Goal: Communication & Community: Participate in discussion

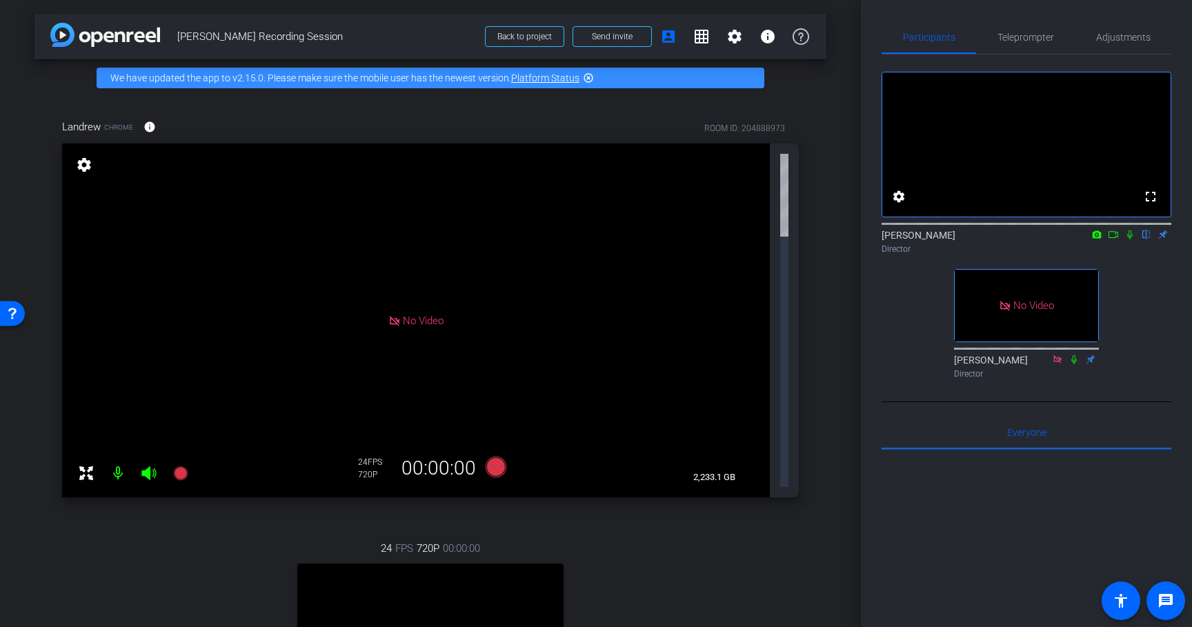
click at [1114, 241] on mat-icon at bounding box center [1113, 234] width 17 height 12
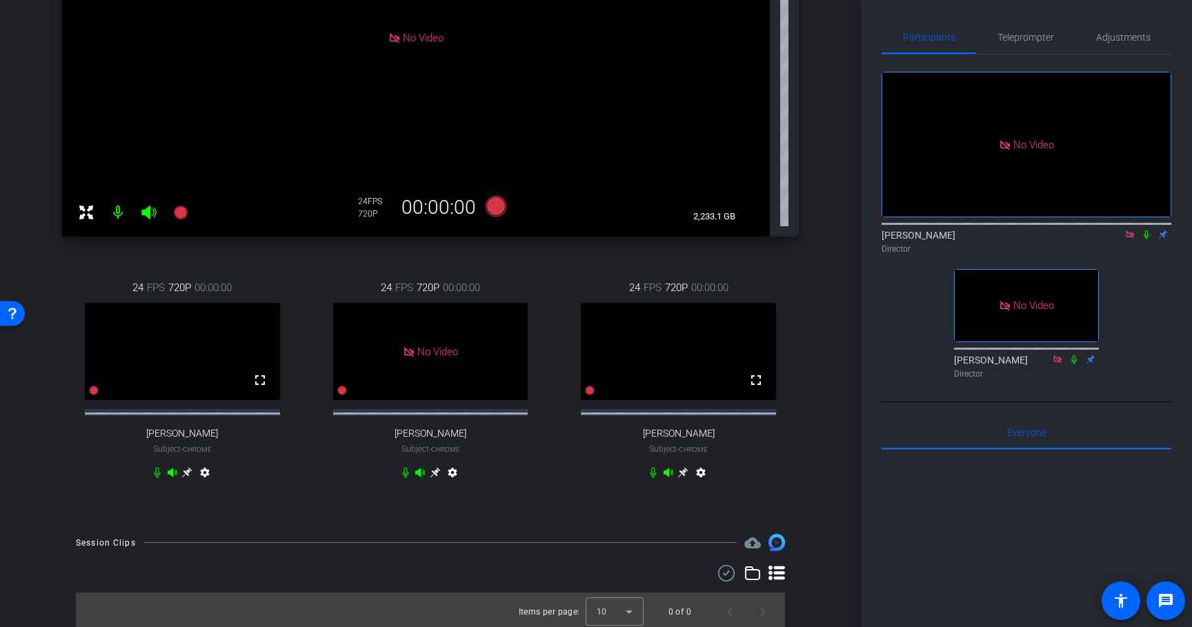
scroll to position [321, 0]
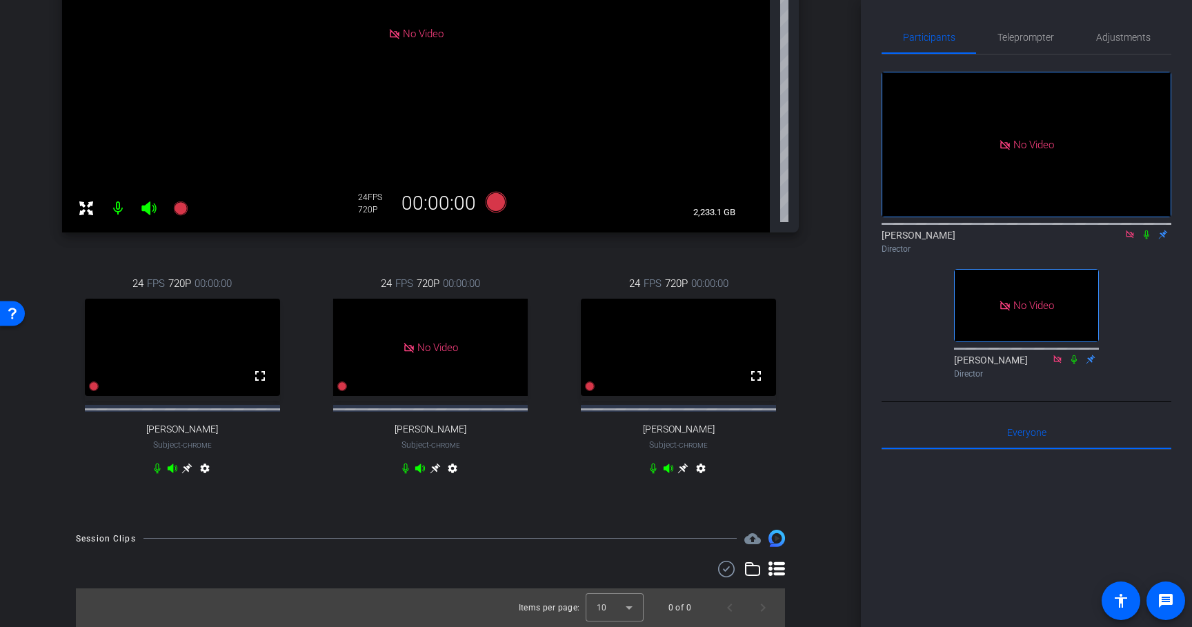
click at [683, 468] on icon at bounding box center [683, 468] width 11 height 11
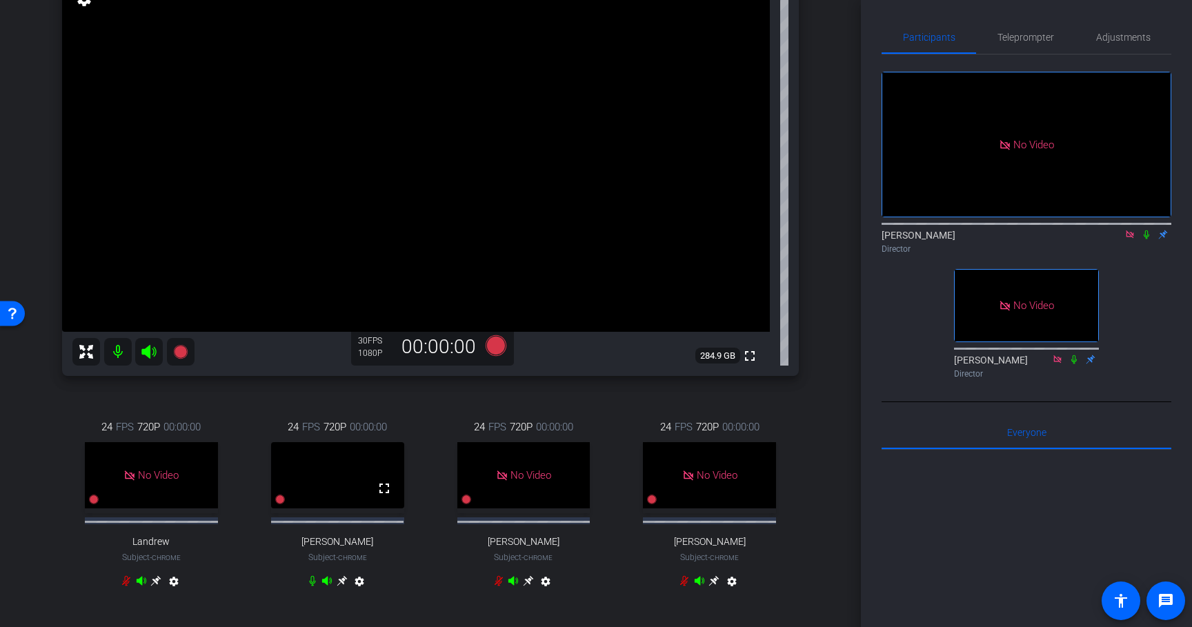
scroll to position [158, 0]
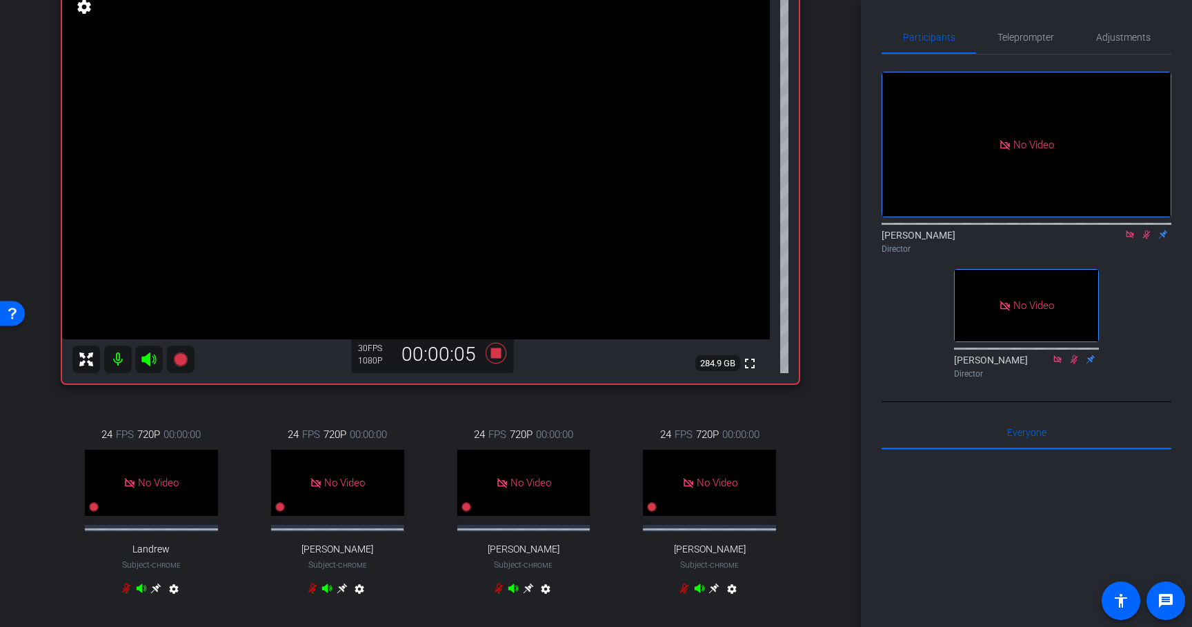
click at [1146, 239] on icon at bounding box center [1146, 235] width 11 height 10
click at [1146, 239] on icon at bounding box center [1147, 234] width 6 height 9
click at [1146, 239] on icon at bounding box center [1146, 235] width 11 height 10
click at [1146, 239] on icon at bounding box center [1147, 234] width 6 height 9
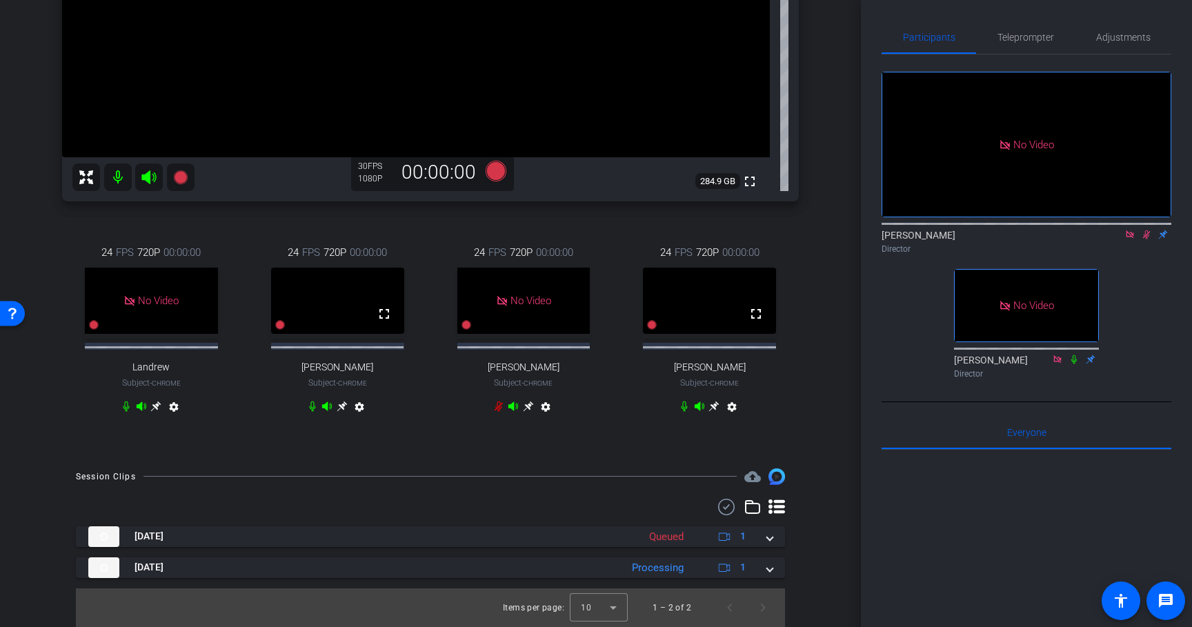
scroll to position [377, 0]
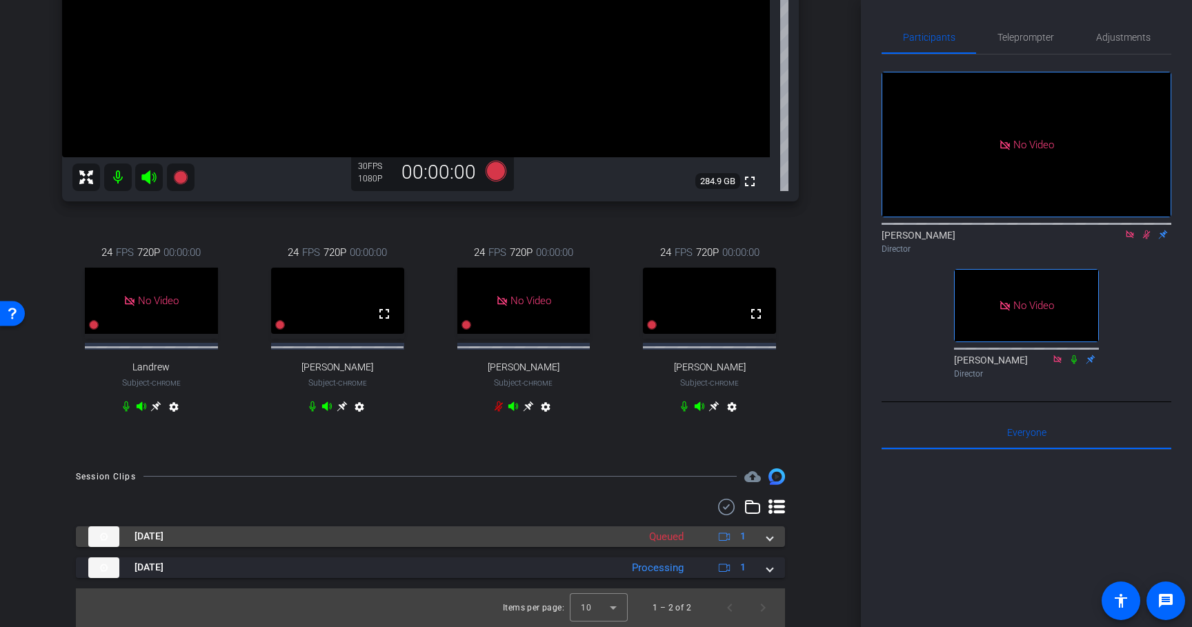
click at [769, 540] on span at bounding box center [770, 536] width 6 height 14
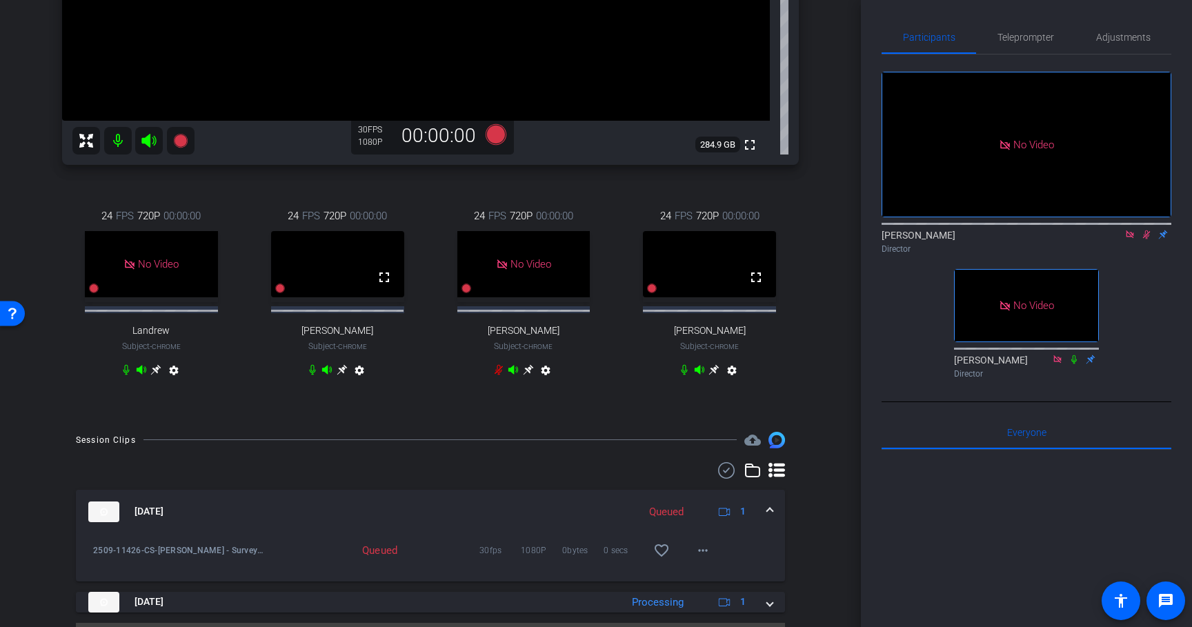
scroll to position [448, 0]
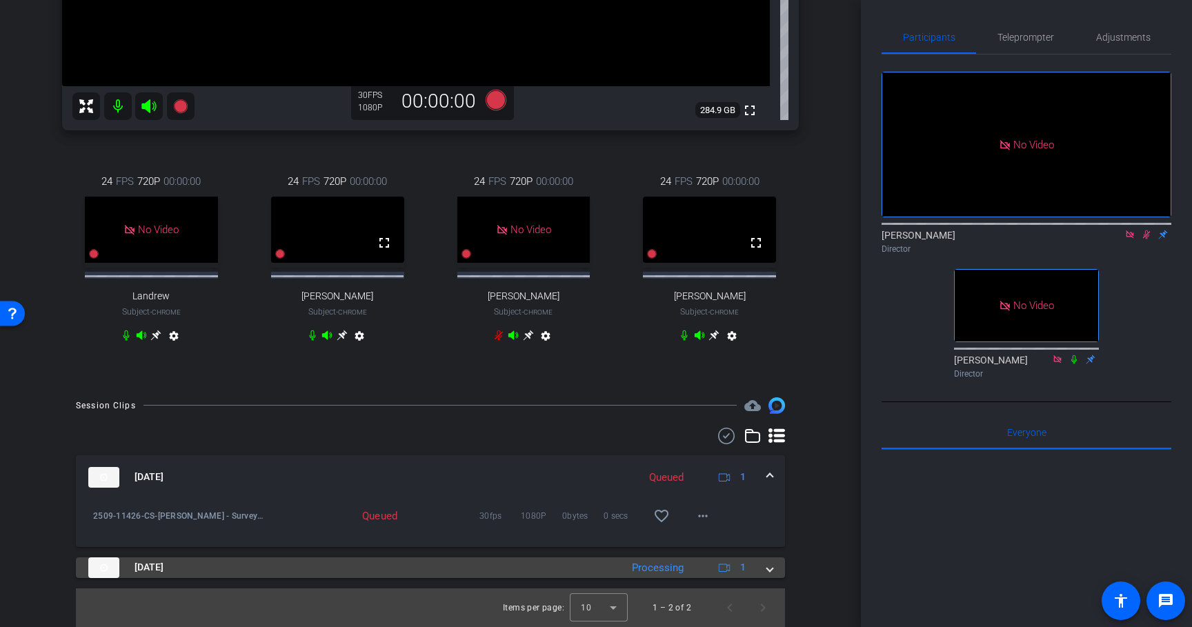
click at [773, 567] on span at bounding box center [770, 567] width 6 height 14
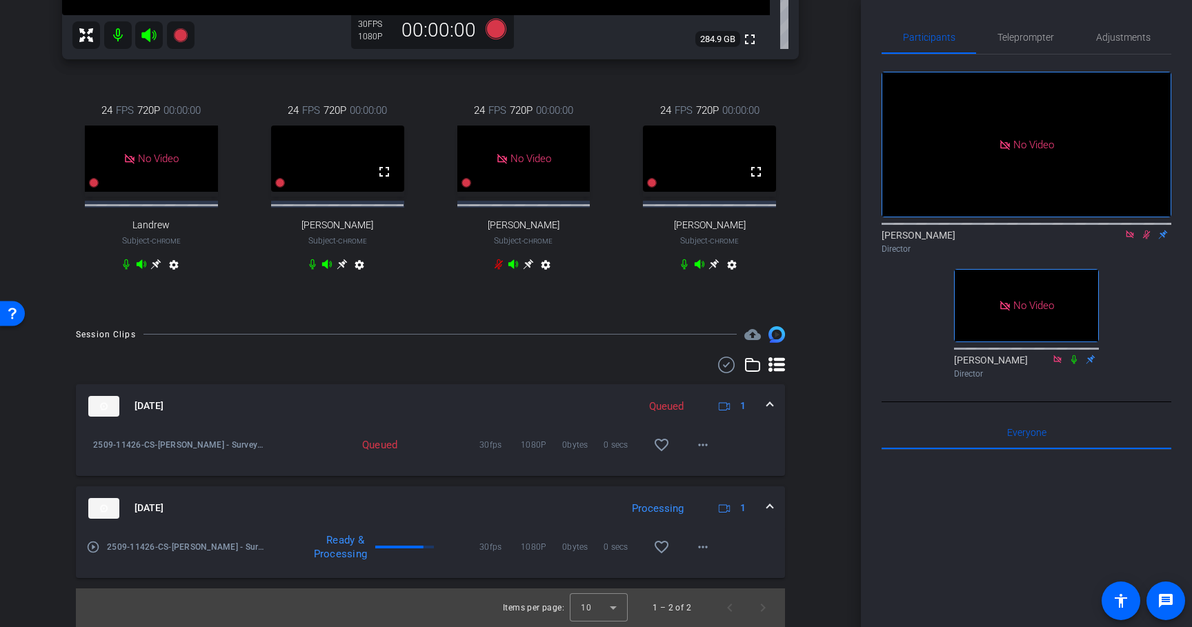
scroll to position [519, 0]
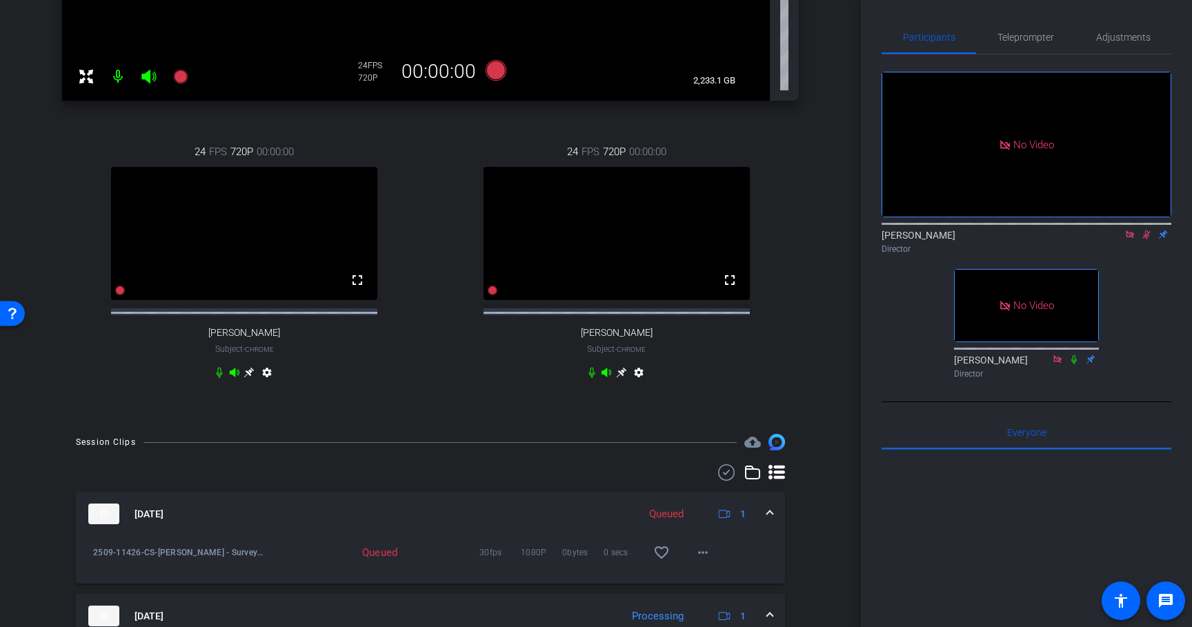
click at [1148, 239] on icon at bounding box center [1147, 234] width 8 height 9
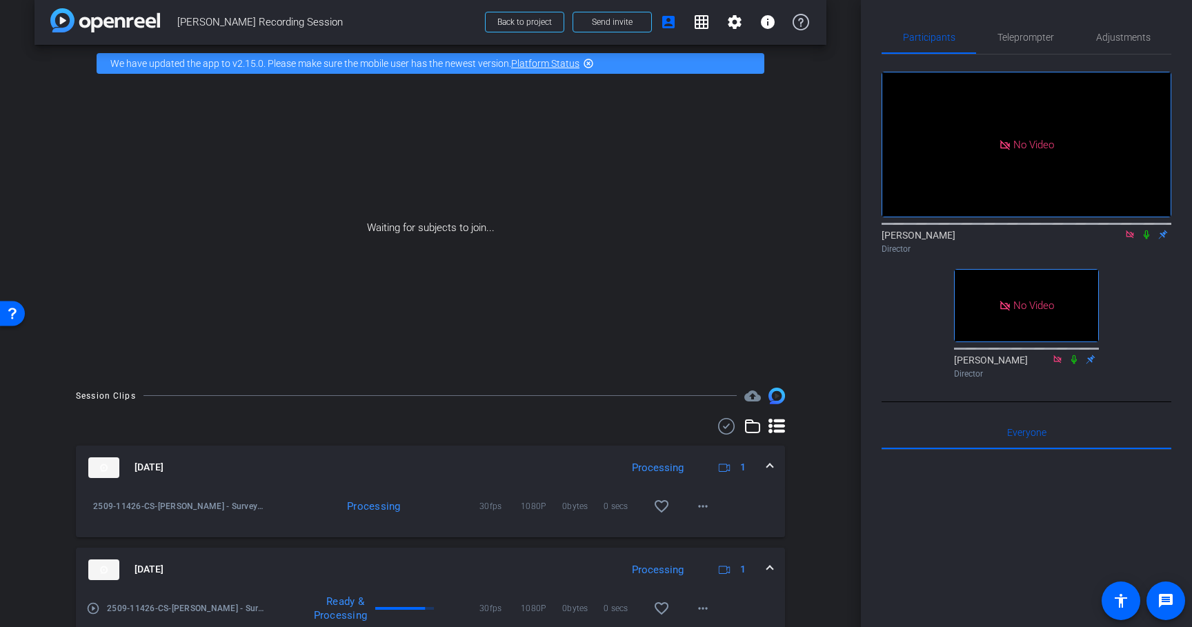
scroll to position [0, 0]
